Goal: Information Seeking & Learning: Learn about a topic

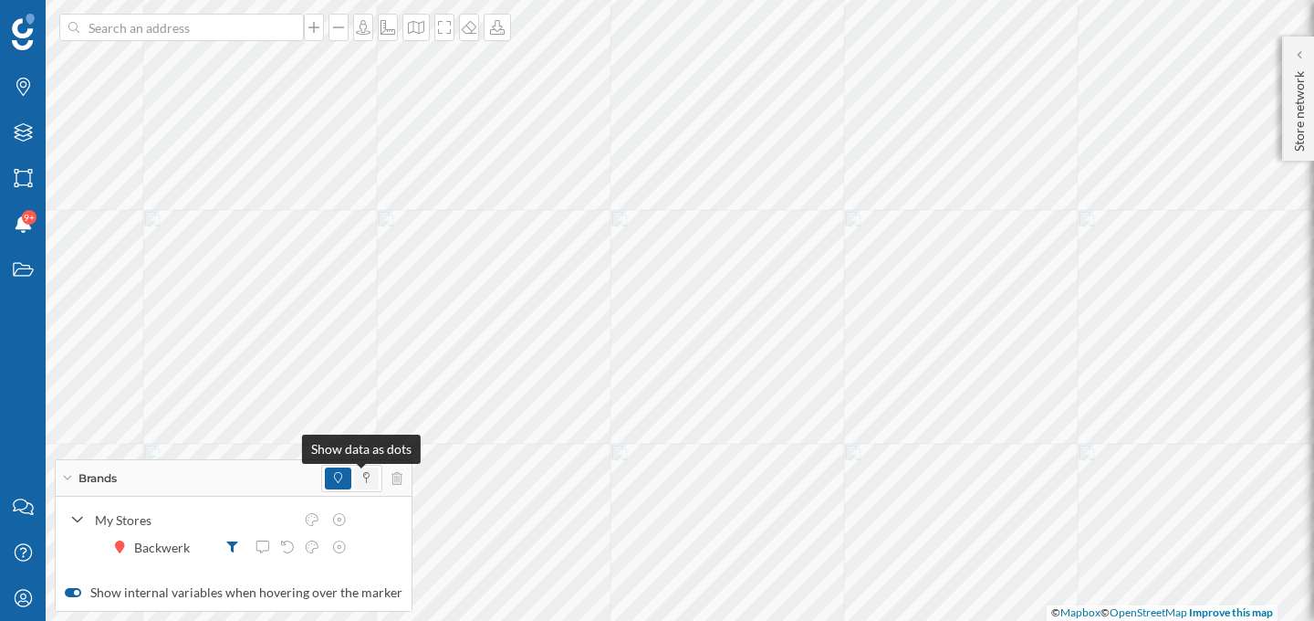
click at [363, 478] on icon at bounding box center [366, 477] width 6 height 11
click at [396, 476] on icon at bounding box center [397, 478] width 11 height 13
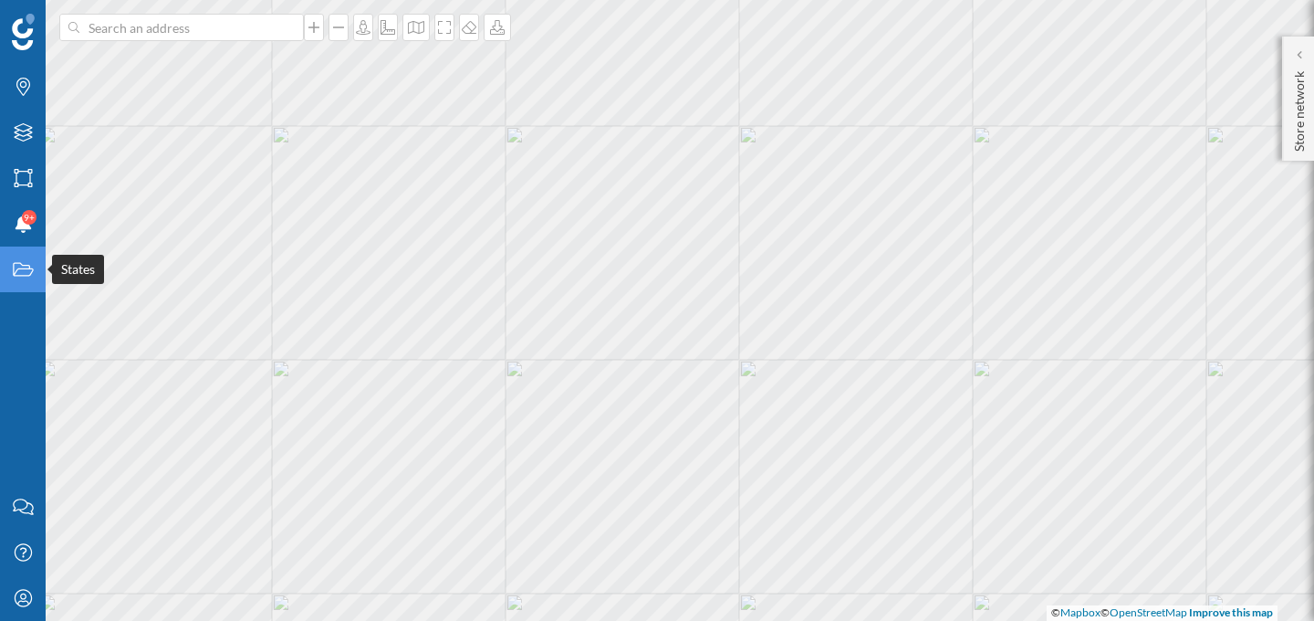
click at [34, 277] on div "States" at bounding box center [23, 269] width 46 height 46
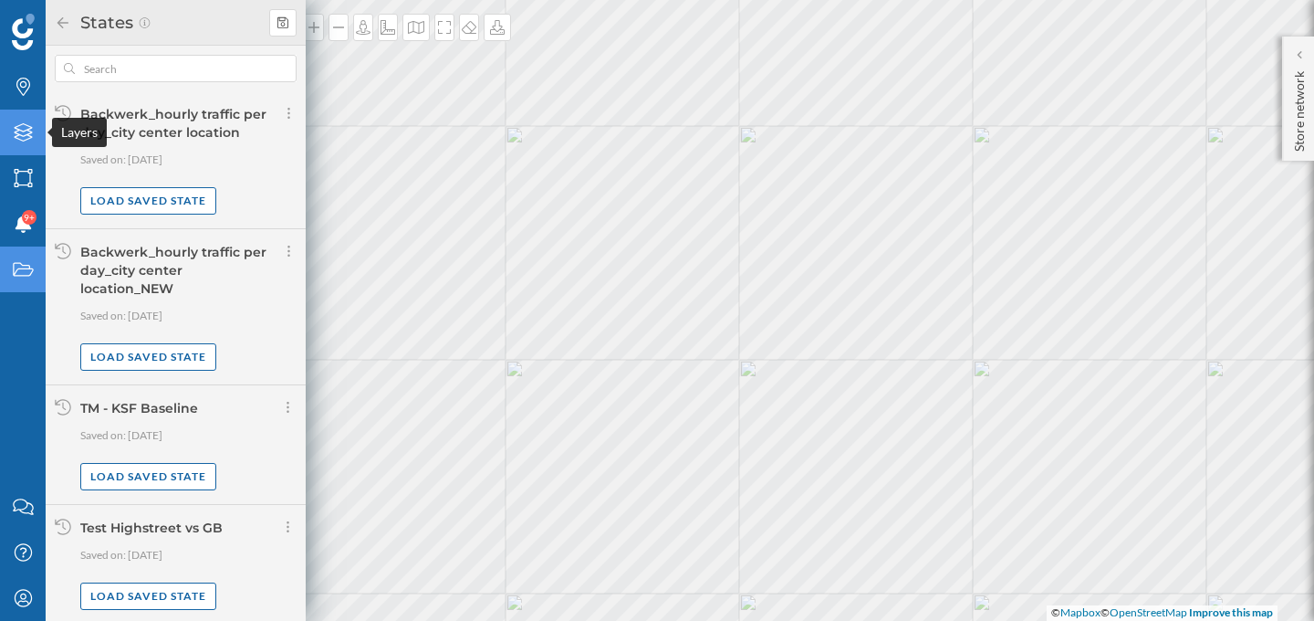
click at [28, 131] on icon at bounding box center [23, 132] width 18 height 18
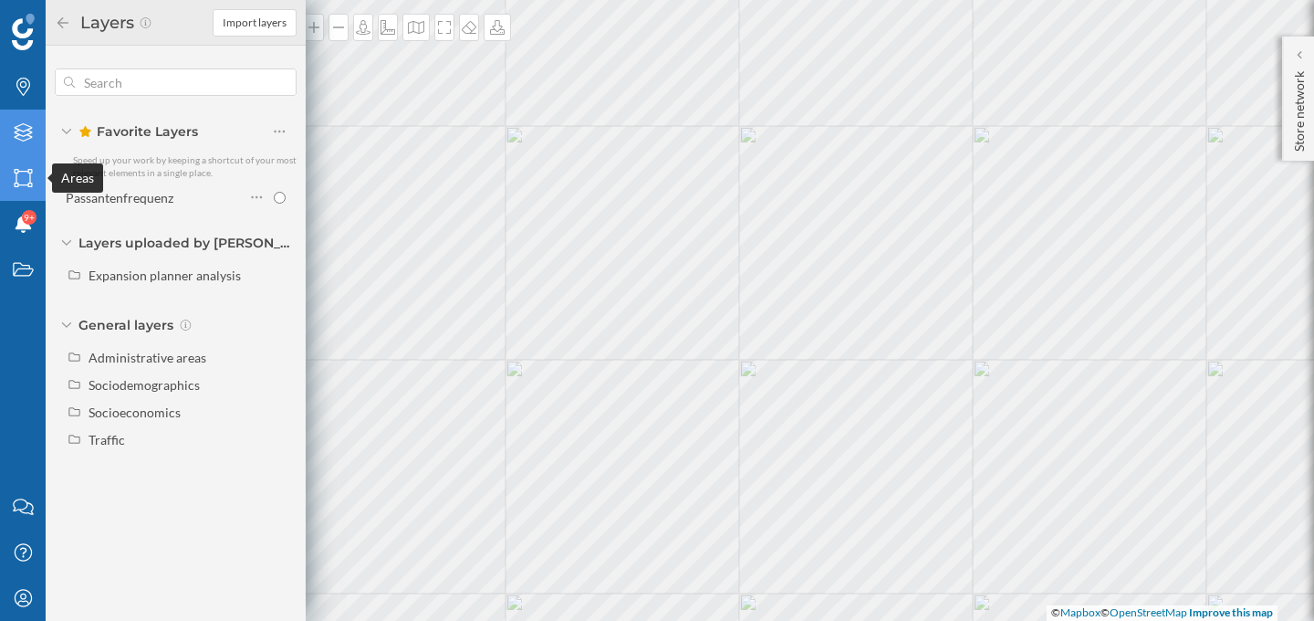
click at [17, 156] on div "Areas" at bounding box center [23, 178] width 46 height 46
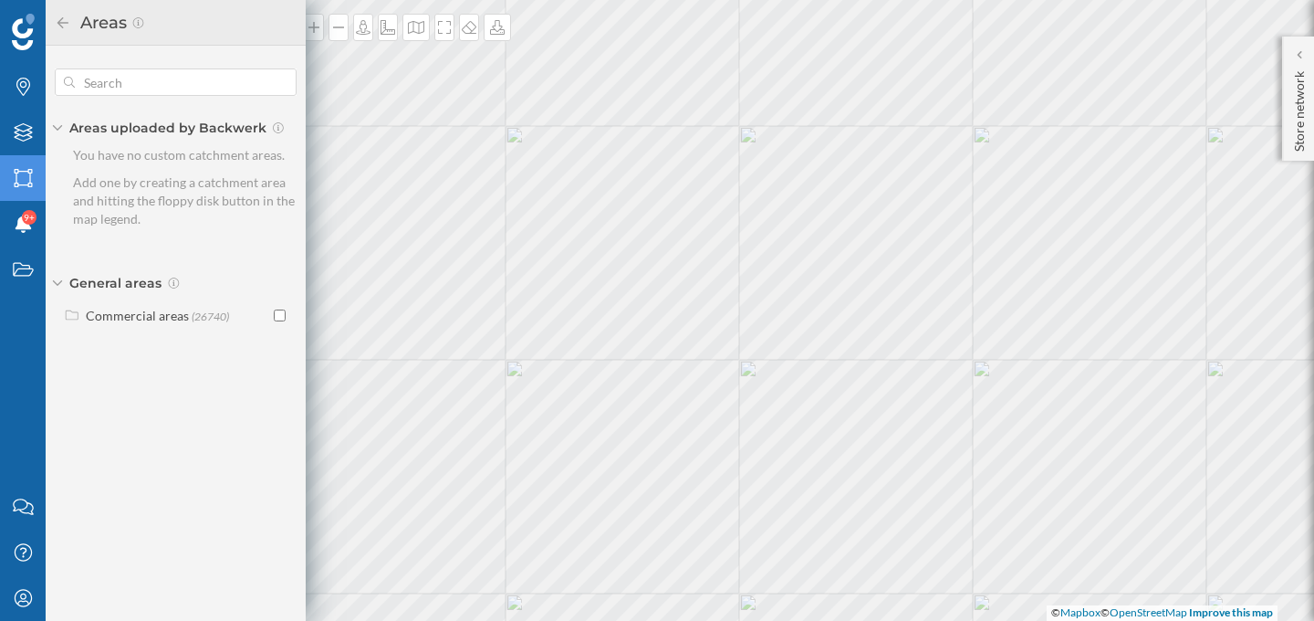
click at [17, 183] on icon at bounding box center [23, 178] width 18 height 18
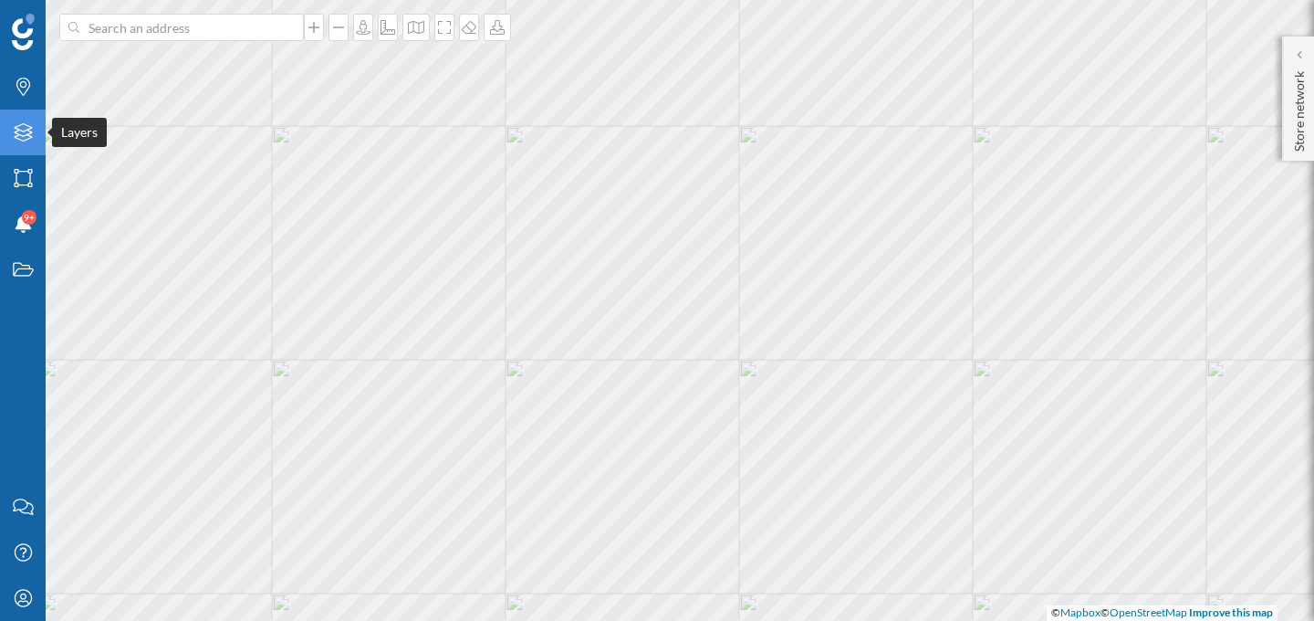
click at [19, 130] on icon at bounding box center [23, 132] width 18 height 18
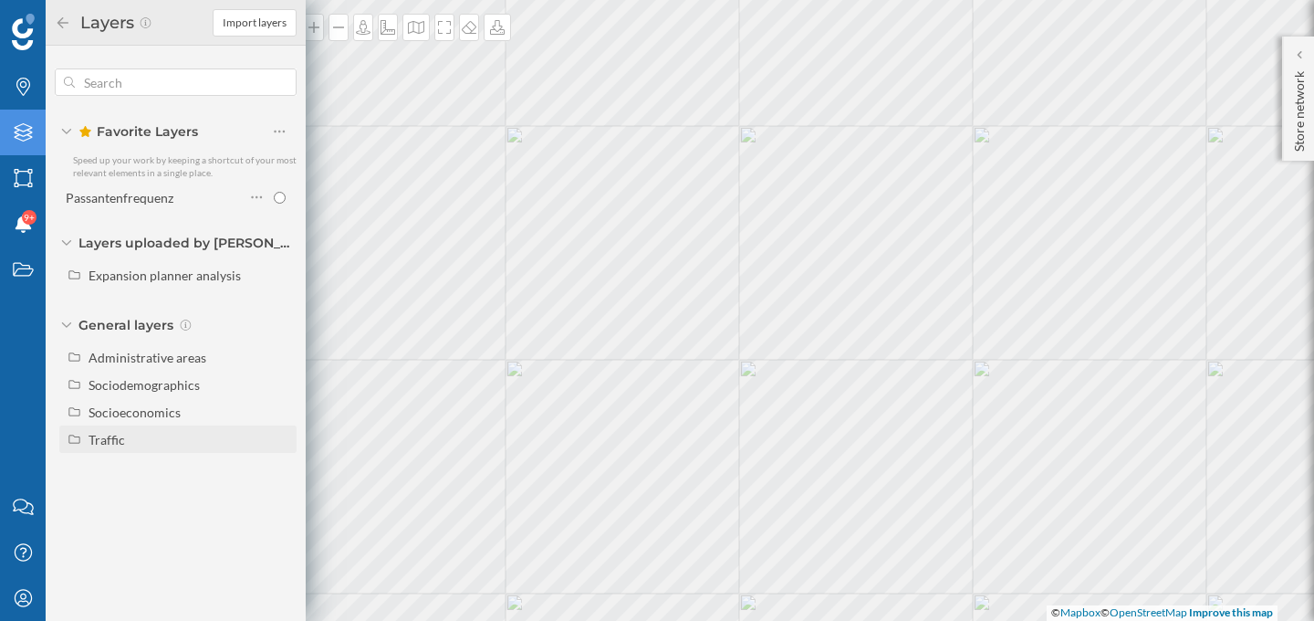
click at [104, 435] on div "Traffic" at bounding box center [107, 440] width 37 height 16
click at [142, 501] on div "Footfall" at bounding box center [158, 494] width 127 height 19
click at [278, 500] on input "Footfall" at bounding box center [284, 494] width 12 height 12
radio input "true"
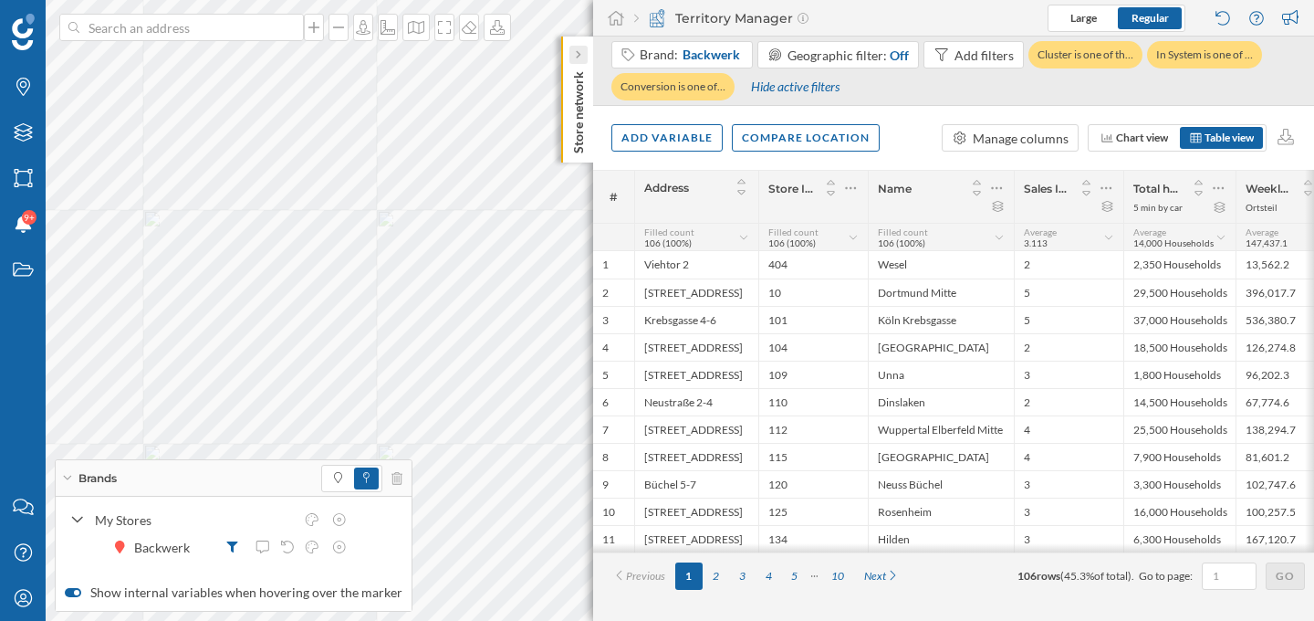
click at [580, 46] on icon at bounding box center [577, 55] width 5 height 18
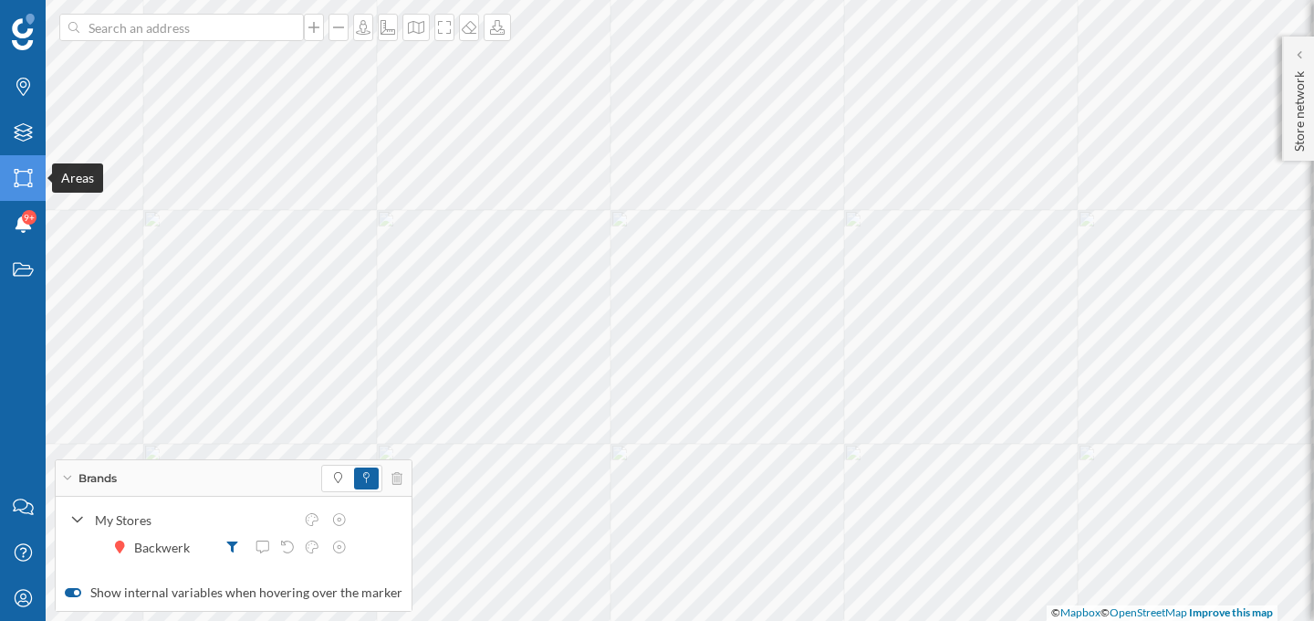
click at [19, 164] on div "Areas" at bounding box center [23, 178] width 46 height 46
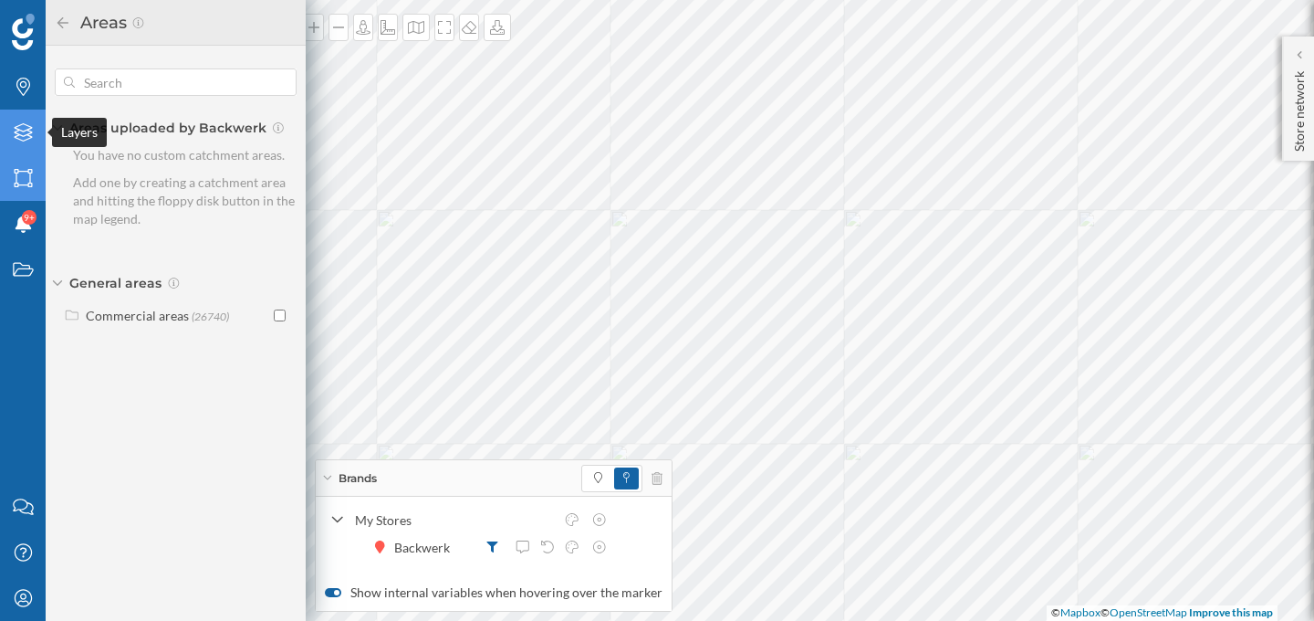
click at [29, 135] on icon "Layers" at bounding box center [23, 132] width 23 height 18
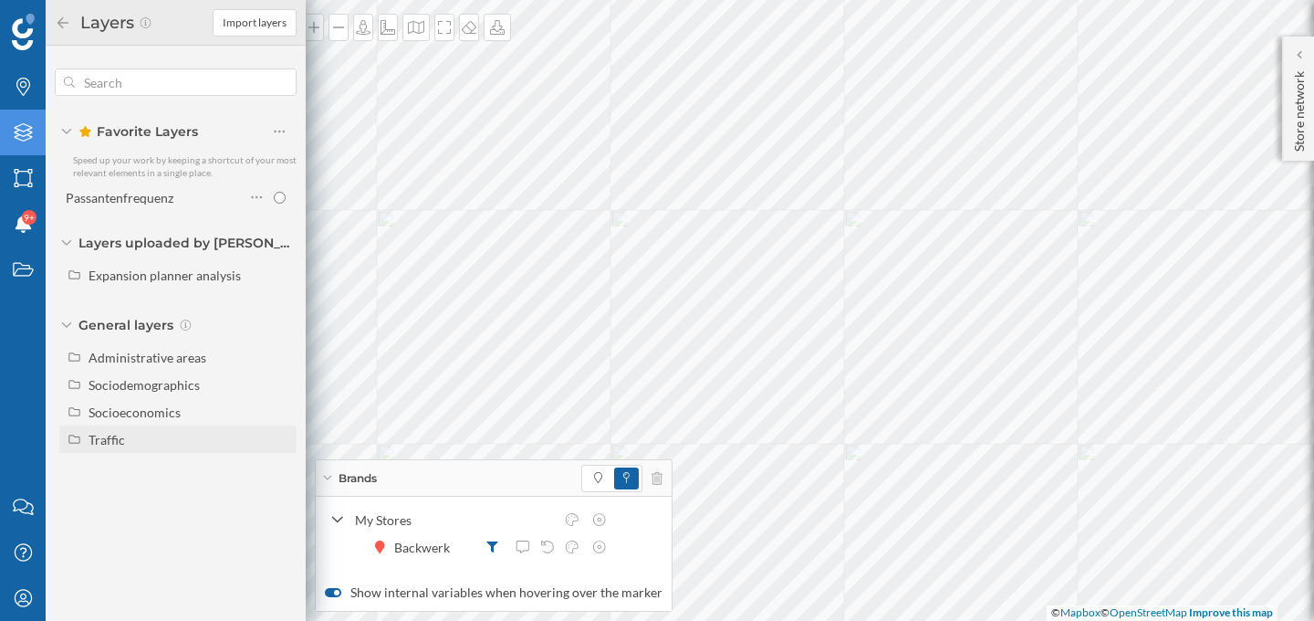
click at [99, 438] on div "Traffic" at bounding box center [107, 440] width 37 height 16
click at [165, 489] on div "Footfall" at bounding box center [158, 494] width 127 height 19
click at [278, 489] on input "Footfall" at bounding box center [284, 494] width 12 height 12
radio input "true"
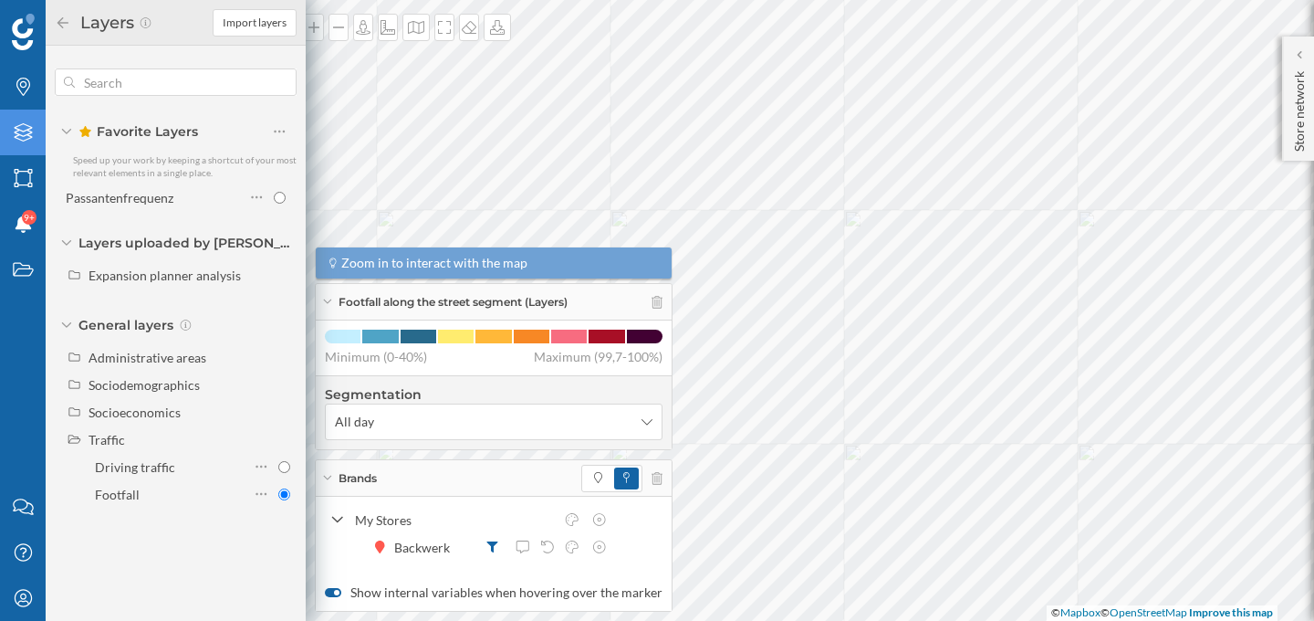
click at [331, 477] on icon at bounding box center [327, 478] width 10 height 5
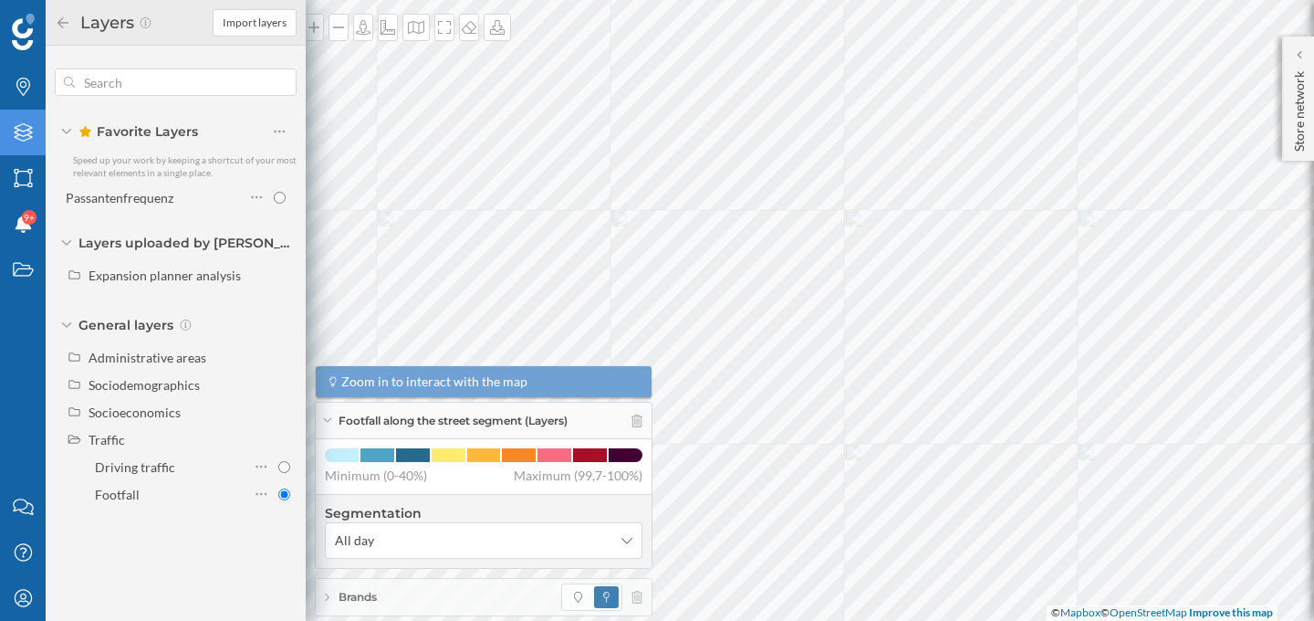
click at [327, 418] on icon at bounding box center [327, 420] width 10 height 5
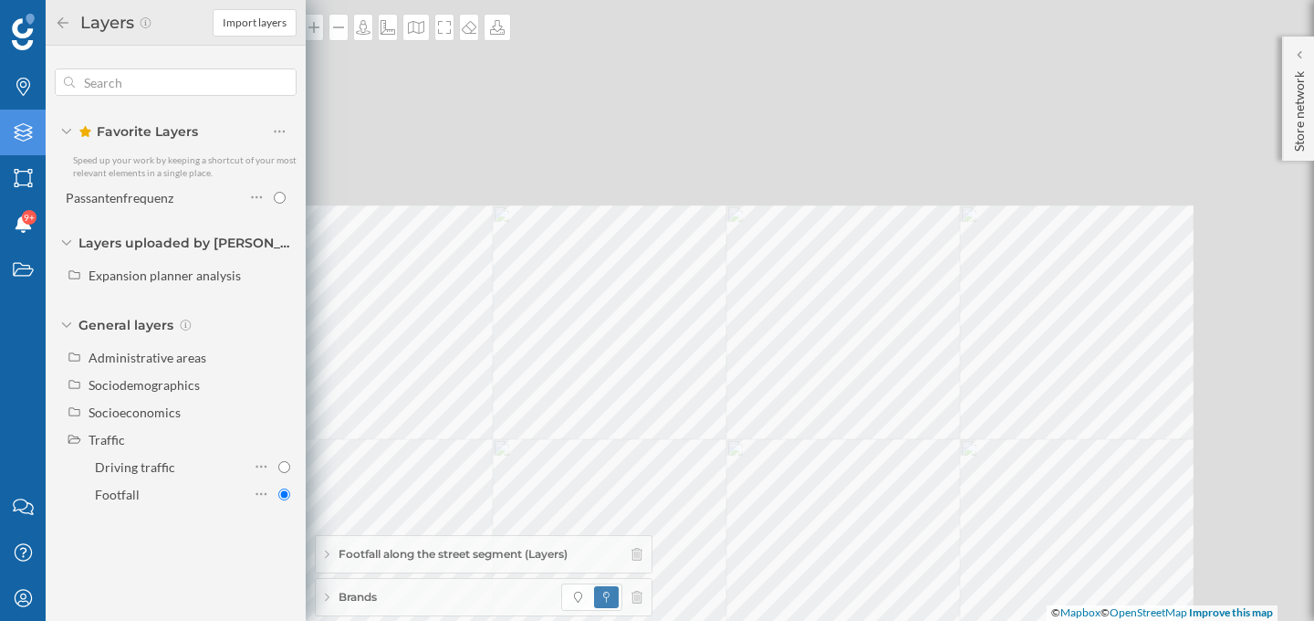
click at [498, 620] on html "Brands Layers Areas Notifications 9+ States Contact us Help Center My Profile L…" at bounding box center [657, 310] width 1314 height 621
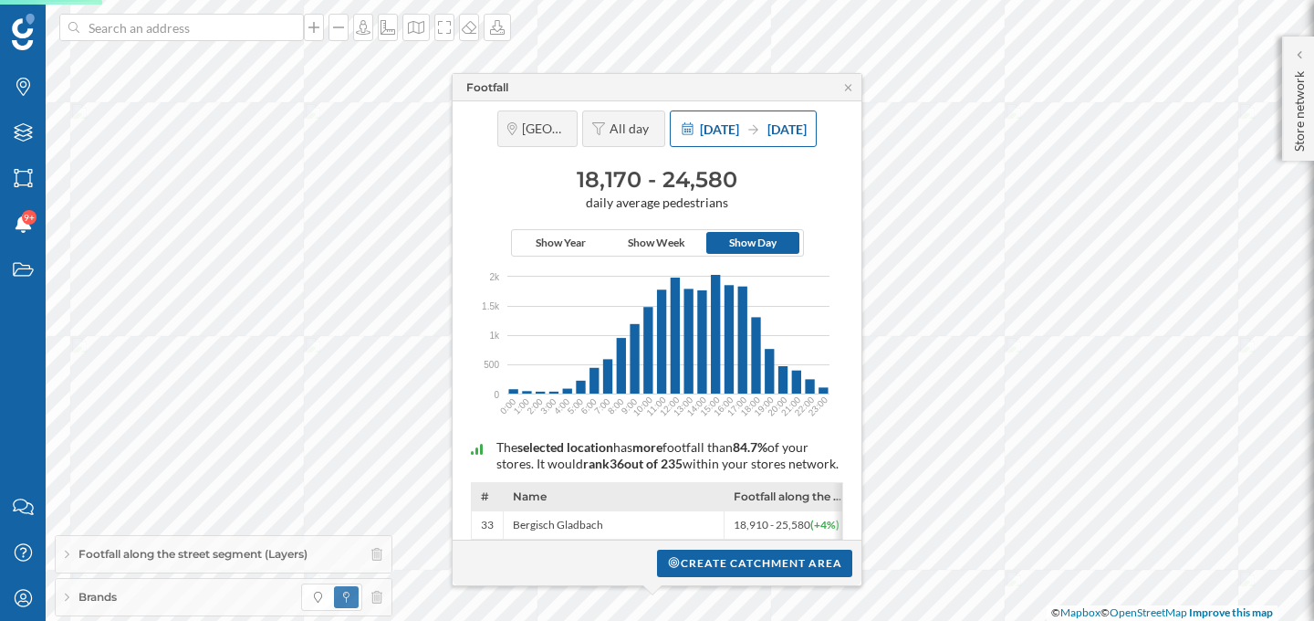
click at [705, 128] on span "1 Jan 2024" at bounding box center [719, 129] width 39 height 16
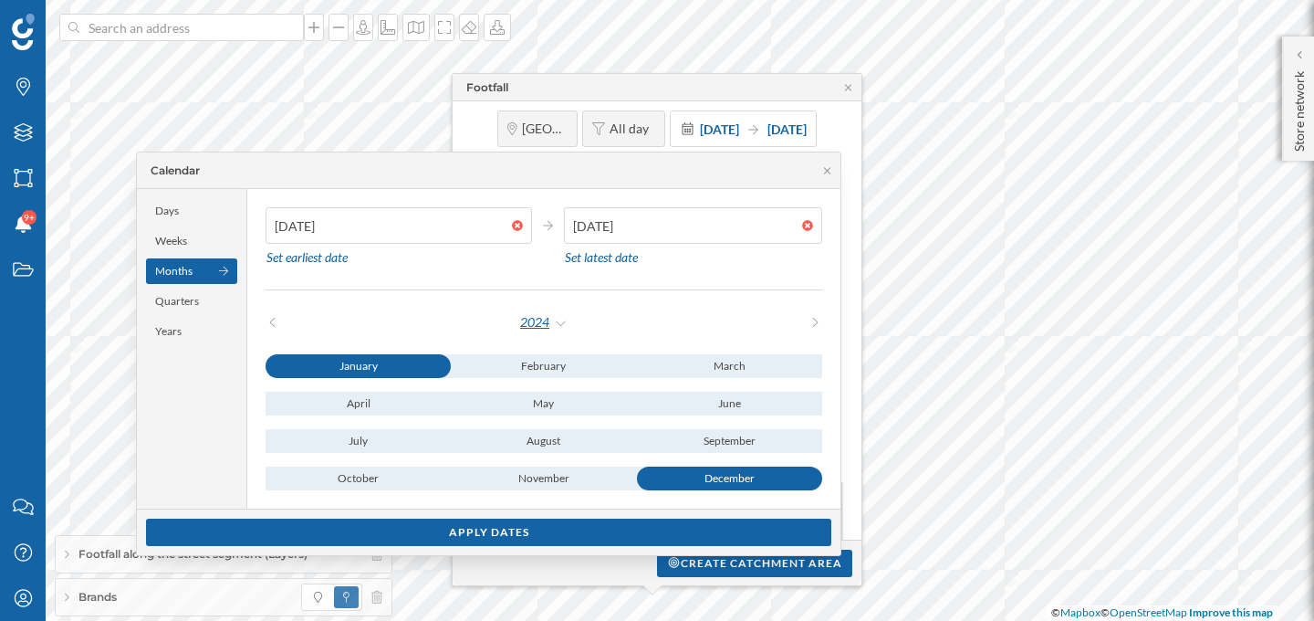
click at [526, 323] on div "2024" at bounding box center [543, 322] width 49 height 27
click at [555, 395] on div "2025" at bounding box center [593, 397] width 119 height 19
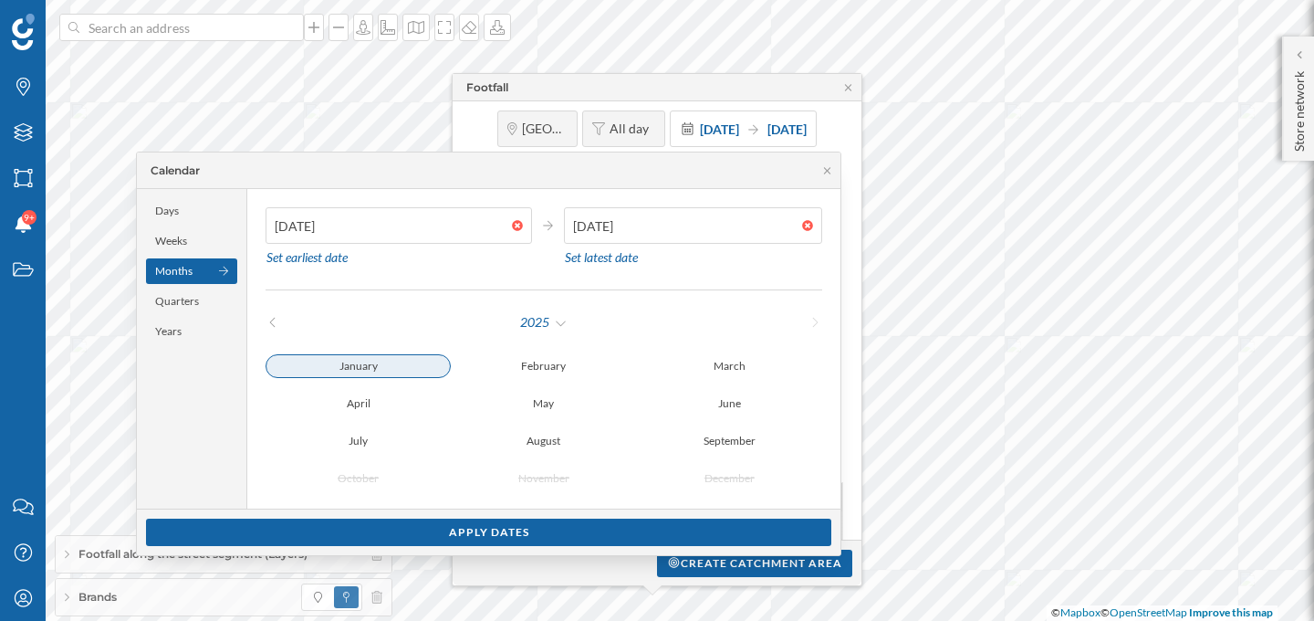
click at [385, 362] on div "January" at bounding box center [358, 366] width 185 height 24
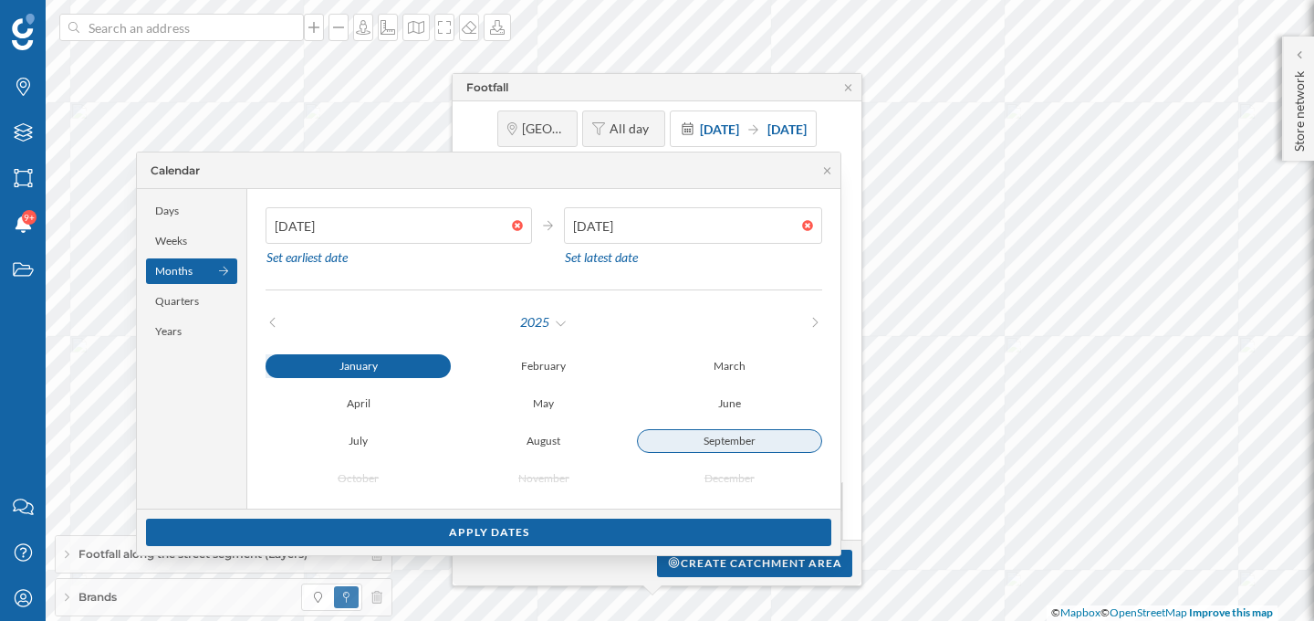
type input "14/09/2025"
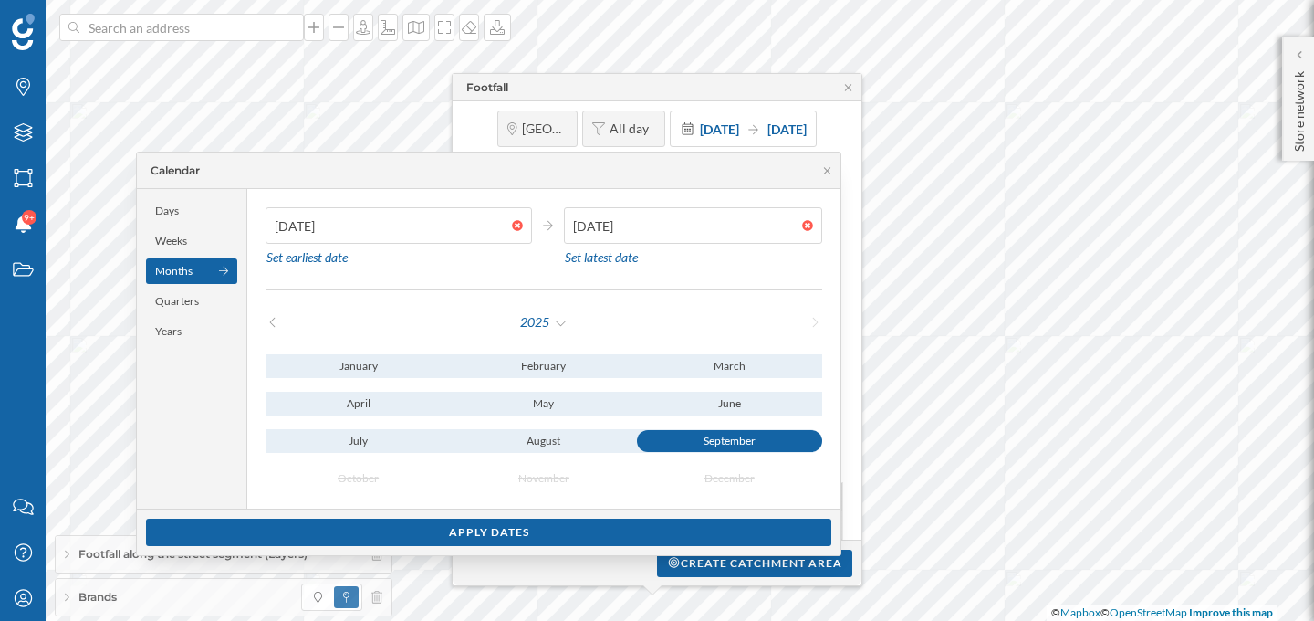
click at [730, 442] on div "September" at bounding box center [729, 441] width 185 height 22
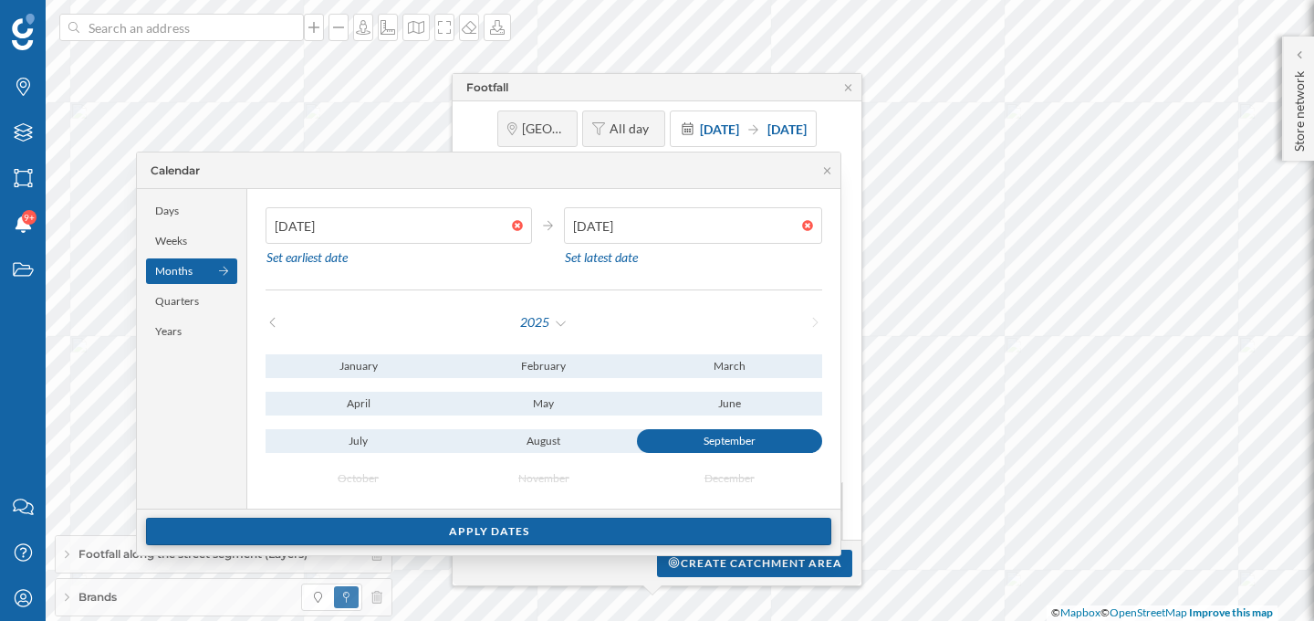
click at [671, 530] on div "Apply dates" at bounding box center [489, 531] width 686 height 27
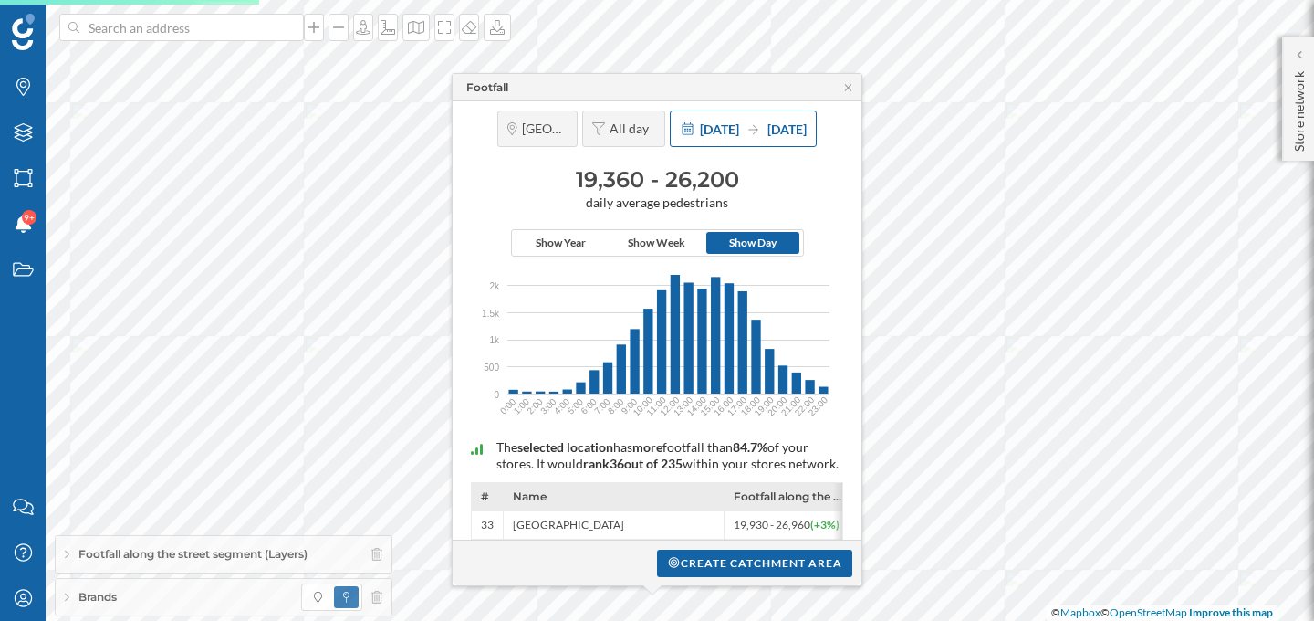
click at [736, 135] on div "1 Jan 2024 14 Sep 2025" at bounding box center [753, 129] width 107 height 19
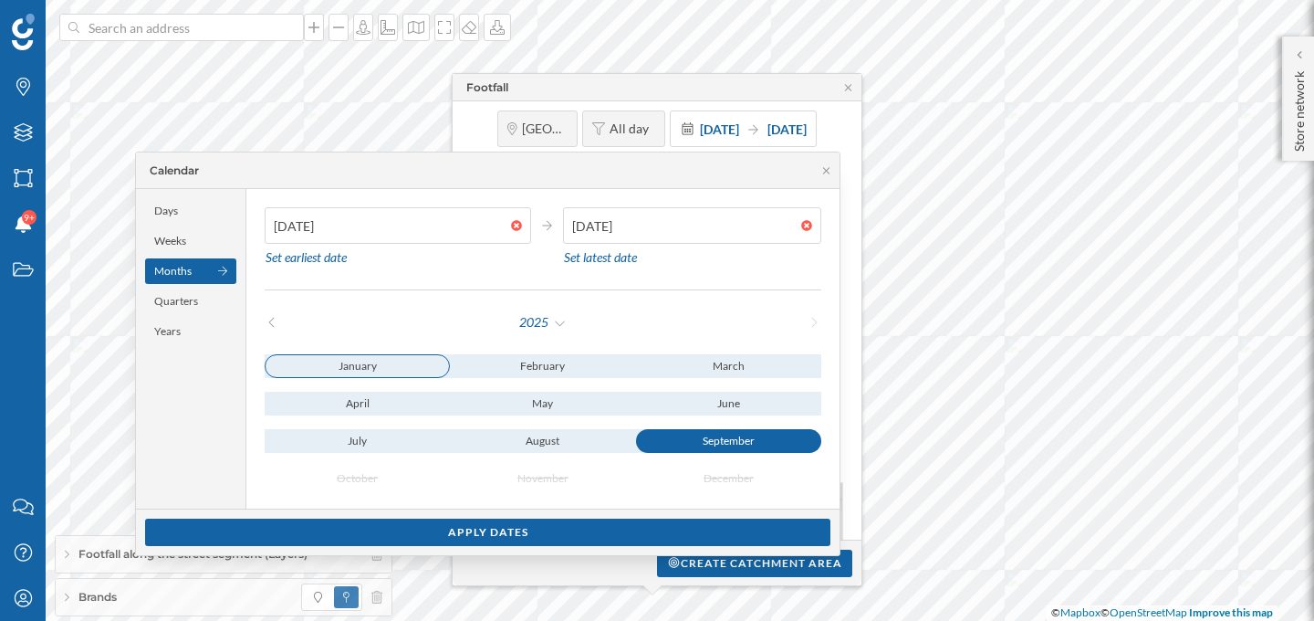
type input "31/01/2025"
click at [392, 361] on div "January" at bounding box center [357, 366] width 185 height 24
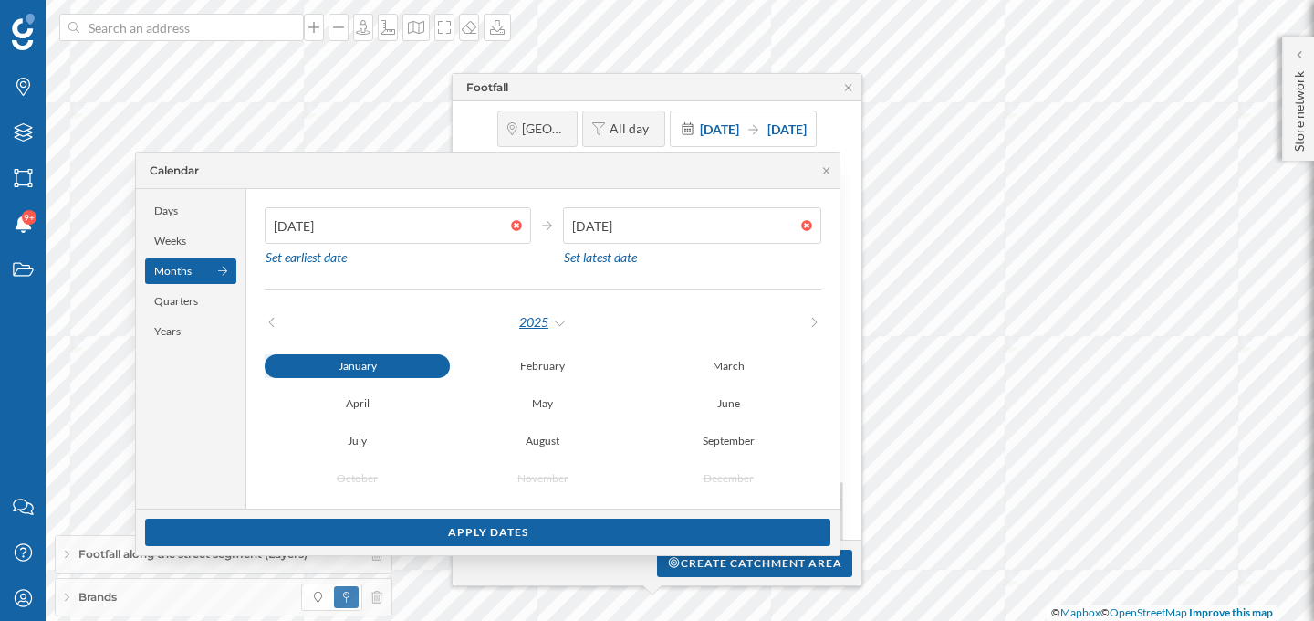
click at [526, 322] on div "2025" at bounding box center [542, 322] width 49 height 27
click at [542, 357] on div "2024" at bounding box center [592, 360] width 119 height 19
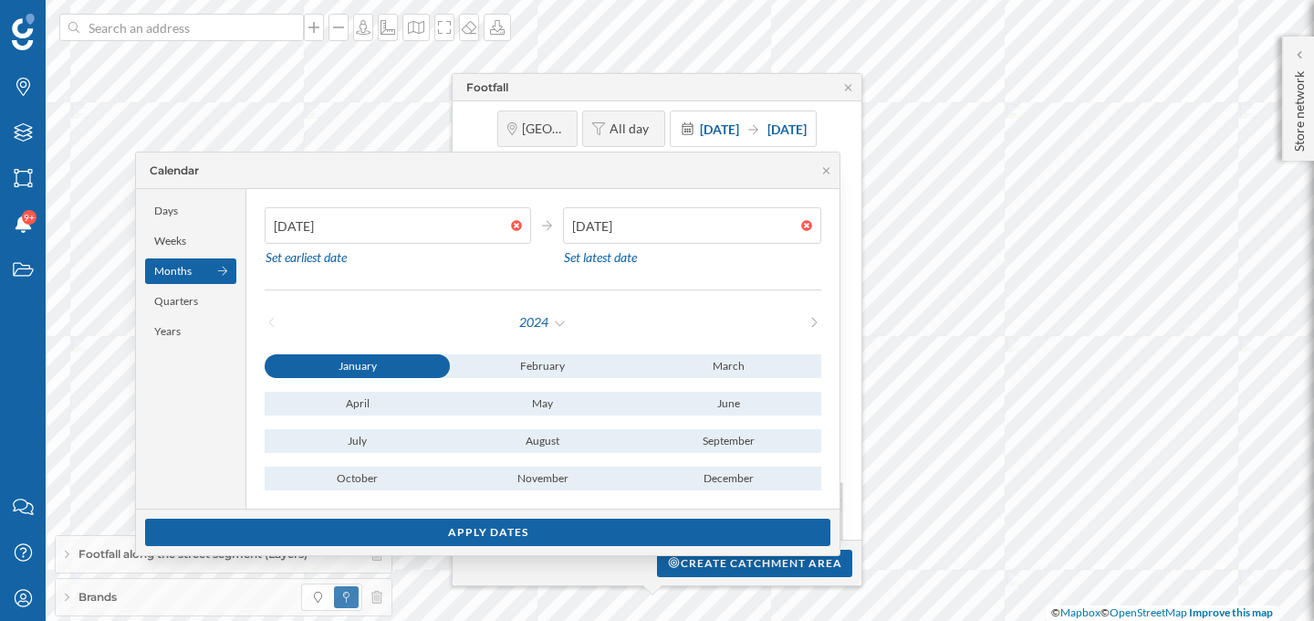
click at [561, 338] on div "2024 January February March April May June July August September October Novemb…" at bounding box center [543, 400] width 557 height 182
click at [554, 321] on div "2024" at bounding box center [542, 322] width 49 height 27
click at [547, 395] on div "2025" at bounding box center [592, 397] width 119 height 19
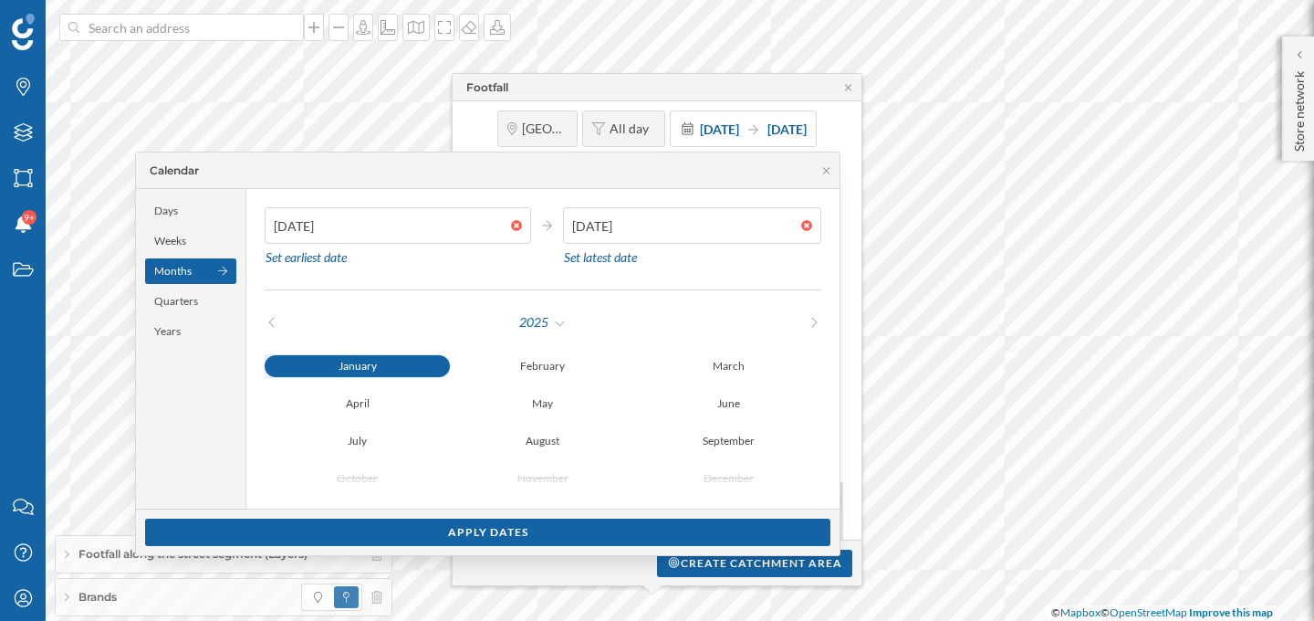
click at [401, 367] on div "January" at bounding box center [357, 366] width 185 height 22
click at [348, 256] on div "Set earliest date" at bounding box center [306, 257] width 83 height 27
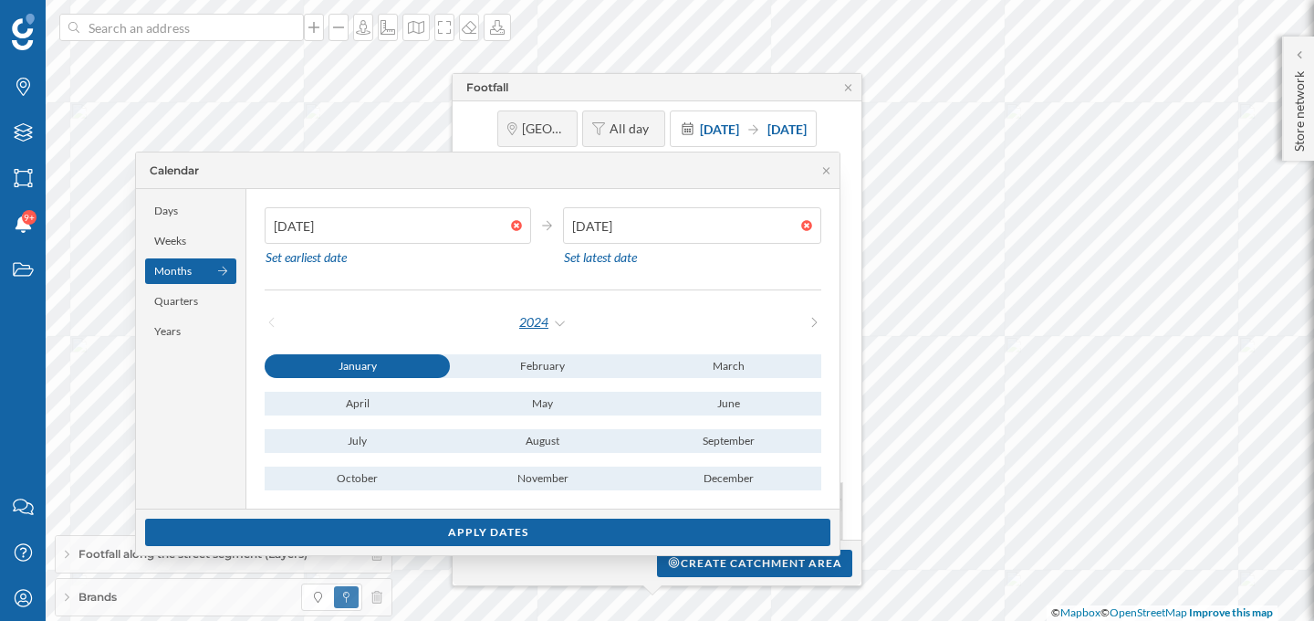
click at [567, 322] on div "2024" at bounding box center [542, 322] width 49 height 27
click at [560, 412] on div "2025" at bounding box center [592, 397] width 137 height 37
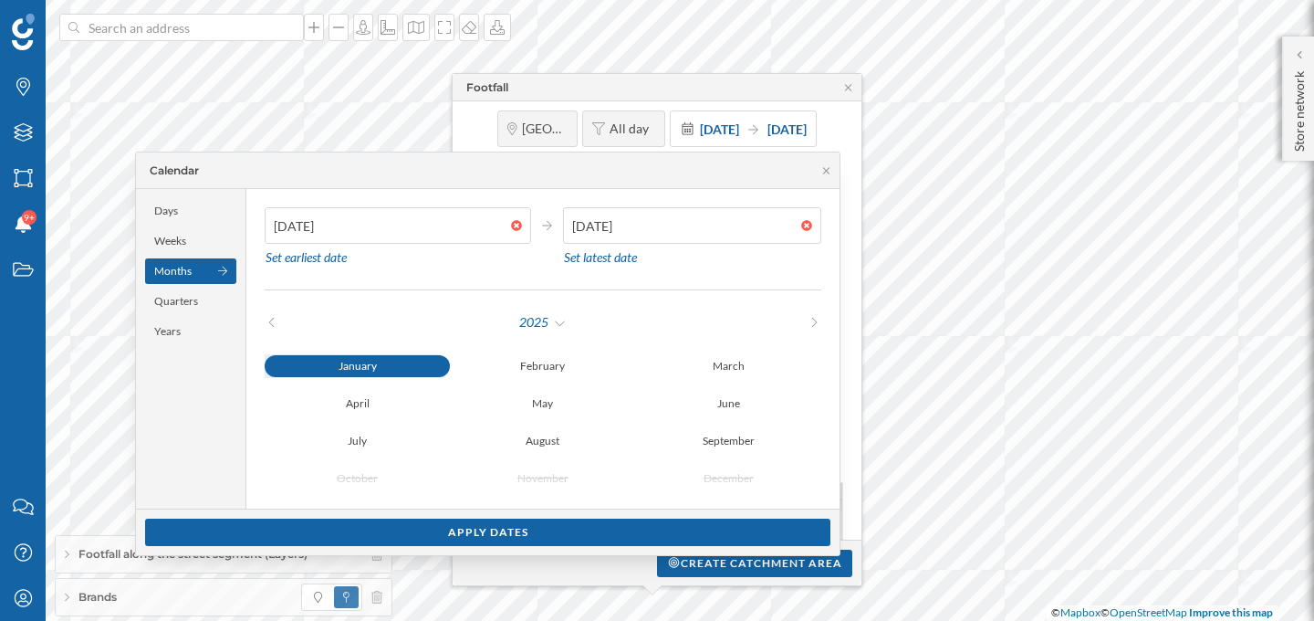
click at [424, 372] on div "January" at bounding box center [357, 366] width 185 height 22
click at [348, 260] on div "Set earliest date" at bounding box center [306, 257] width 83 height 27
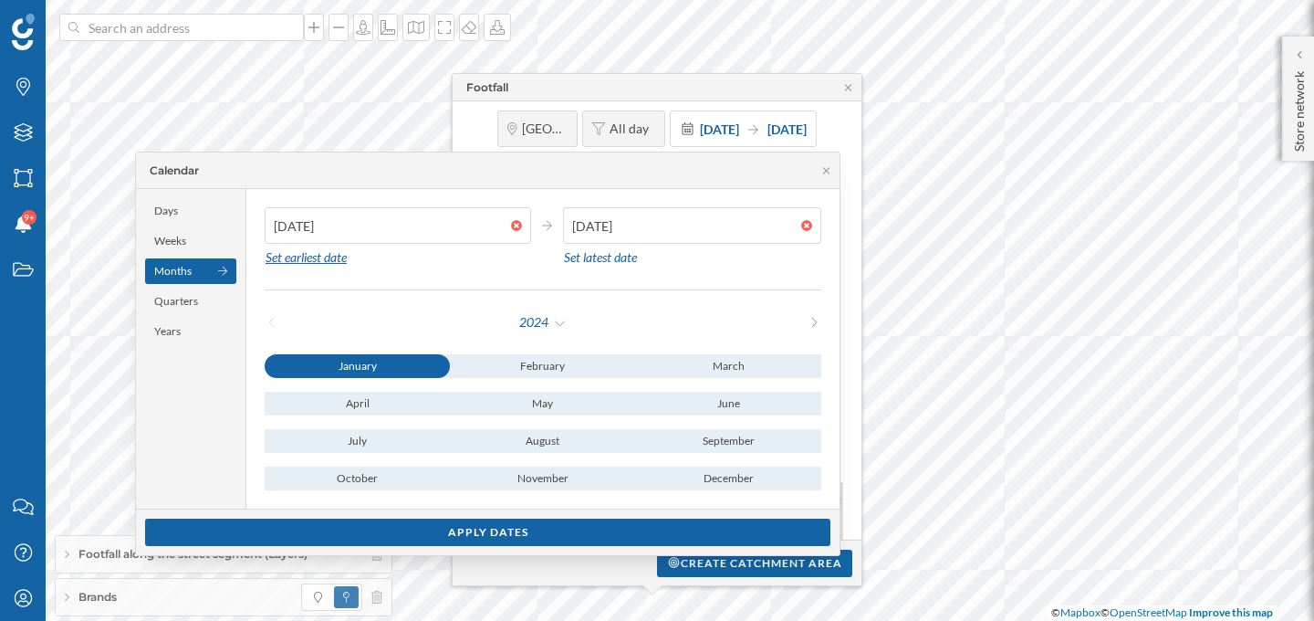
click at [348, 260] on div "Set earliest date" at bounding box center [306, 257] width 83 height 27
click at [553, 321] on div "2024" at bounding box center [542, 322] width 49 height 27
click at [563, 394] on div "2025" at bounding box center [592, 397] width 119 height 19
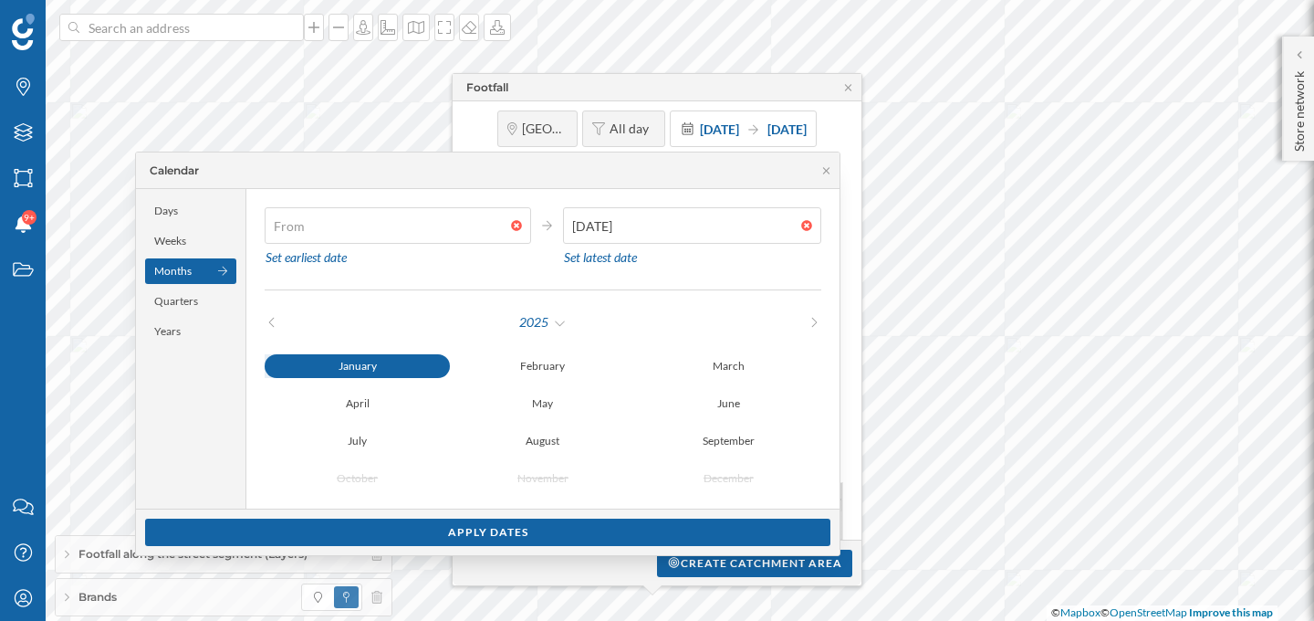
click at [522, 224] on div at bounding box center [521, 225] width 20 height 11
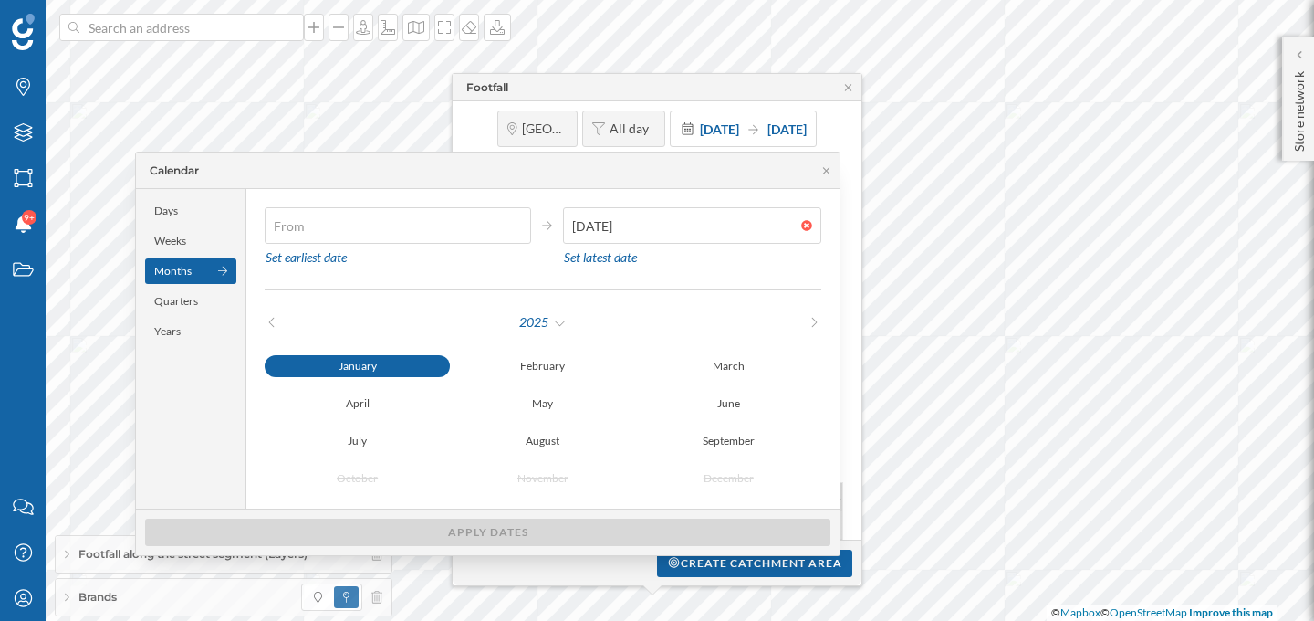
type input "01/01/2025"
click at [393, 372] on div "January" at bounding box center [357, 366] width 185 height 22
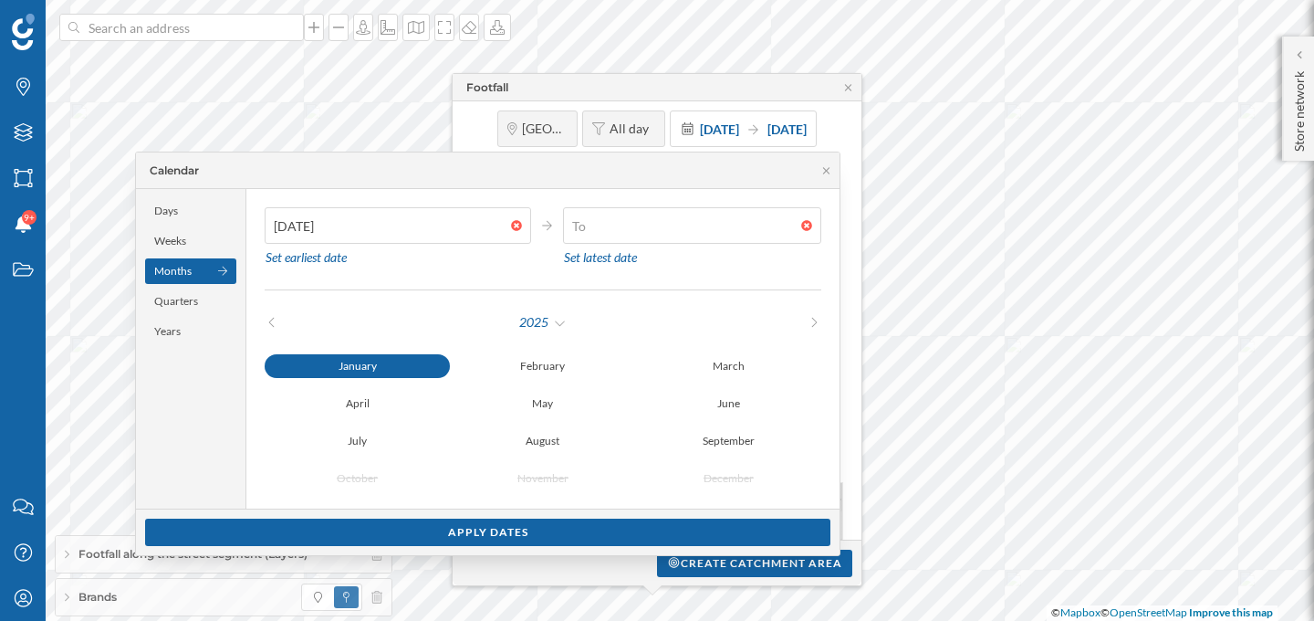
click at [801, 225] on div at bounding box center [811, 225] width 20 height 11
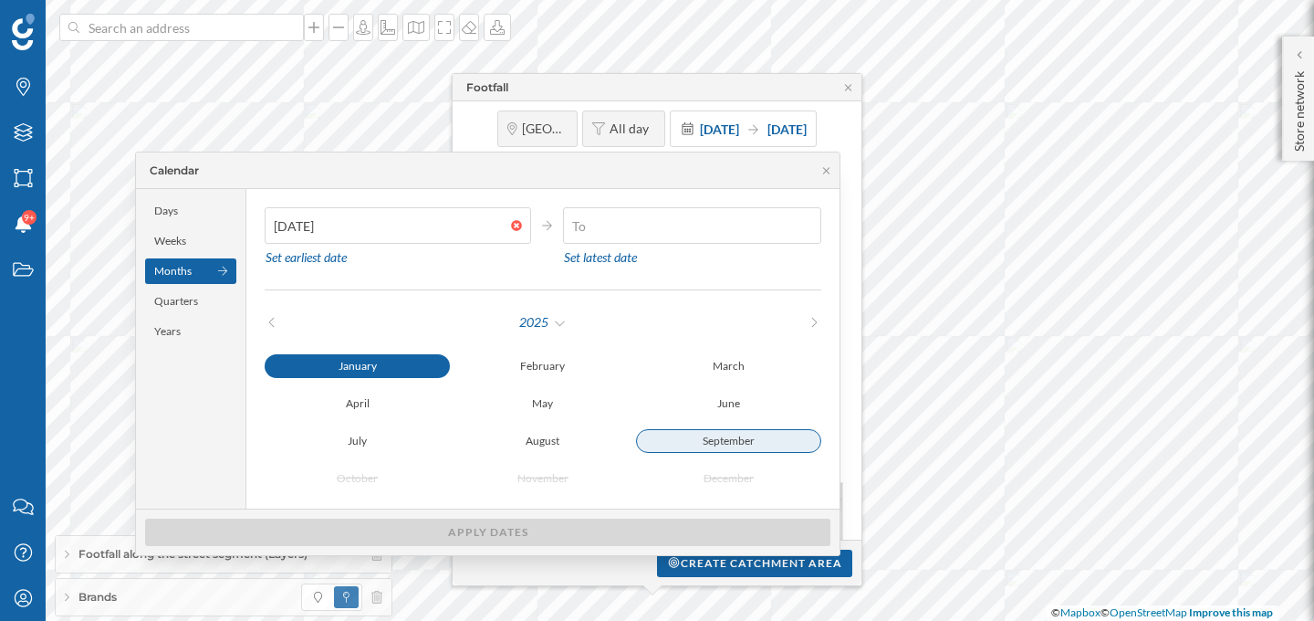
type input "14/09/2025"
click at [769, 439] on div "September" at bounding box center [728, 441] width 185 height 24
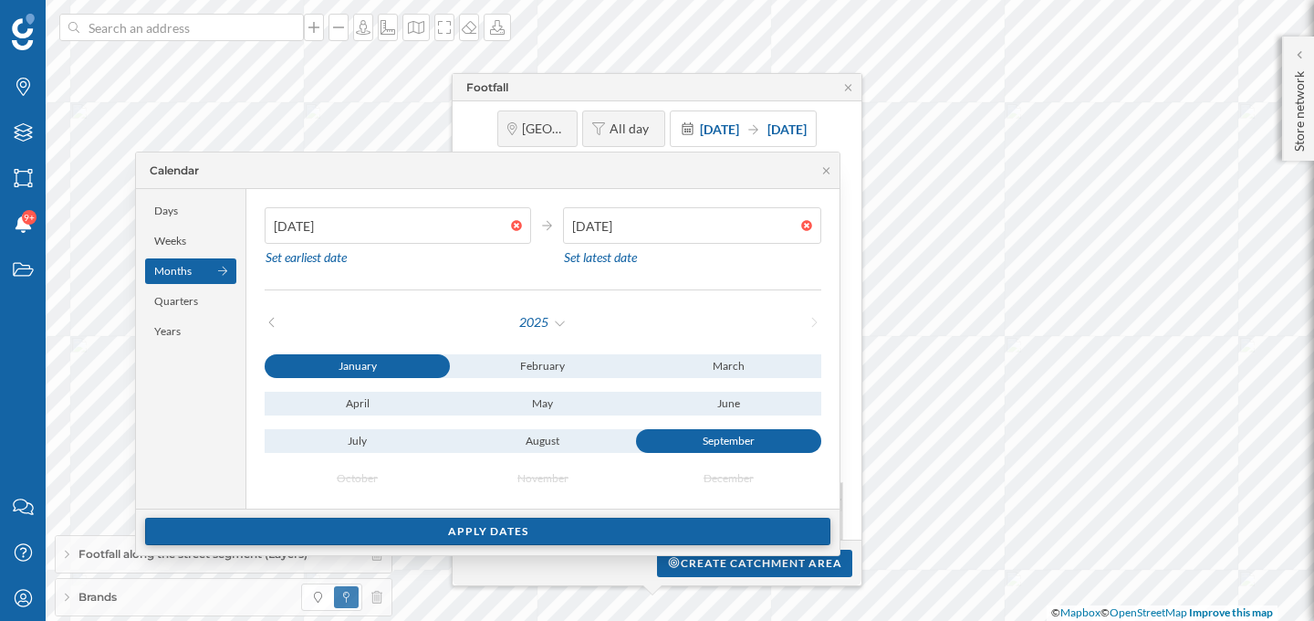
click at [705, 531] on div "Apply dates" at bounding box center [488, 531] width 686 height 27
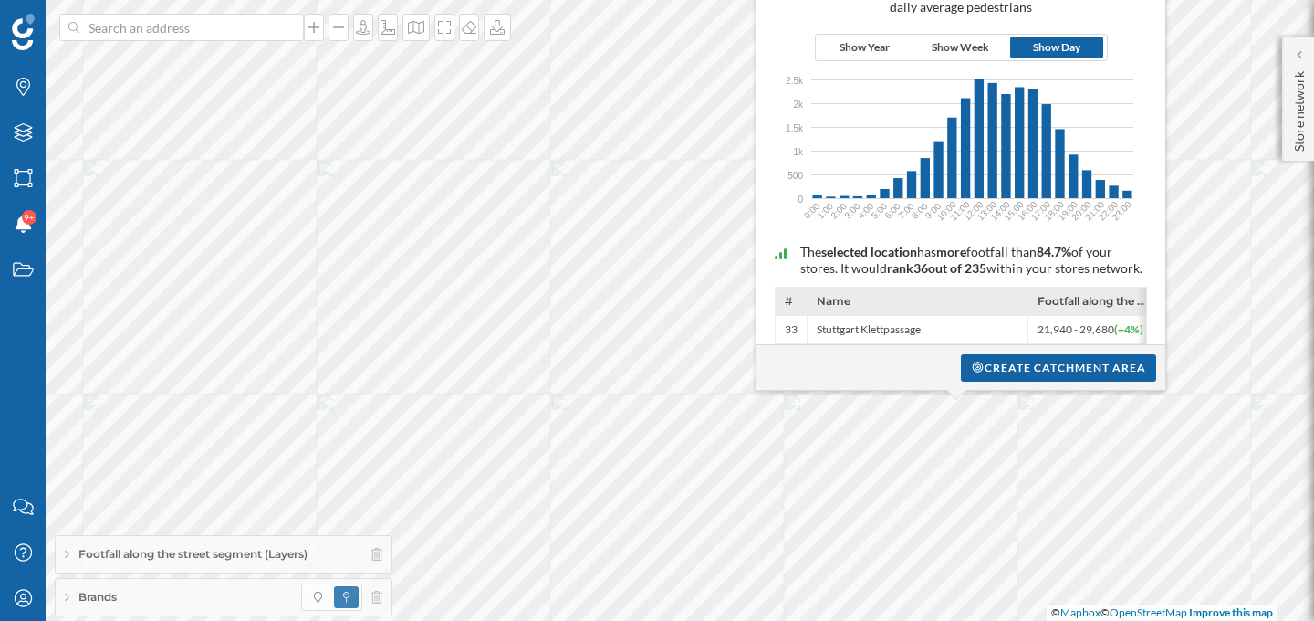
drag, startPoint x: 994, startPoint y: 249, endPoint x: 928, endPoint y: 328, distance: 102.4
click at [928, 328] on div "The selected location has more footfall than 84.7% of your stores. It would ran…" at bounding box center [961, 370] width 391 height 291
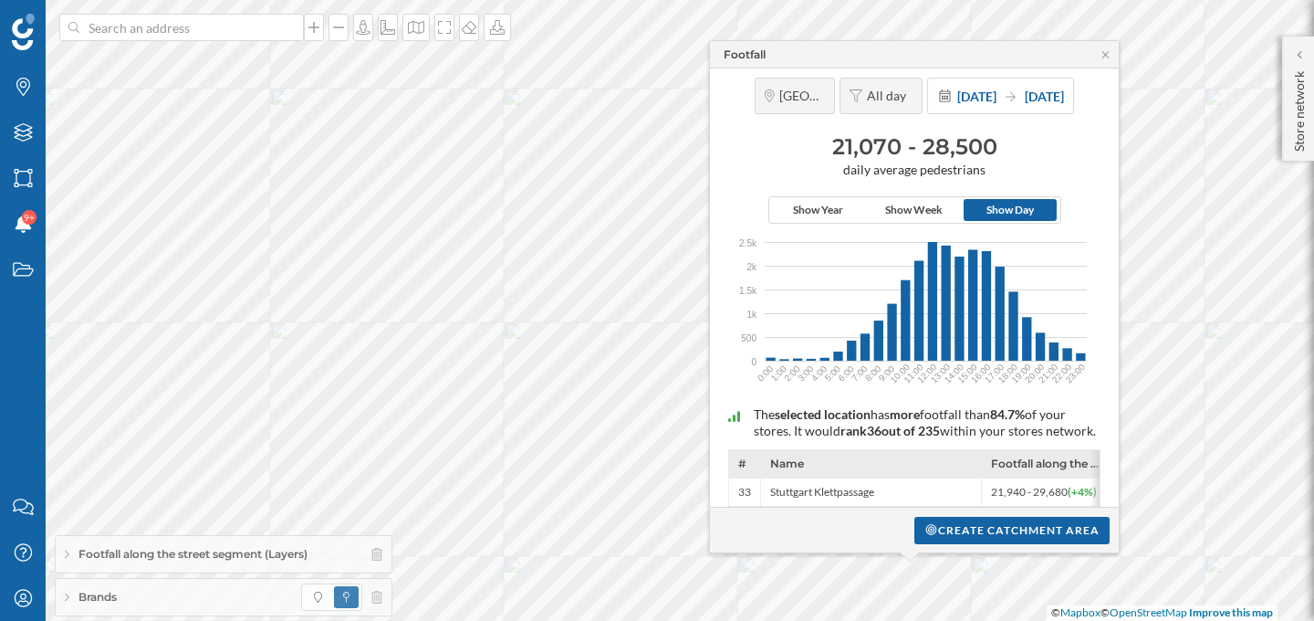
click at [759, 398] on div "The selected location has more footfall than 84.7% of your stores. It would ran…" at bounding box center [914, 533] width 391 height 291
